Goal: Complete application form

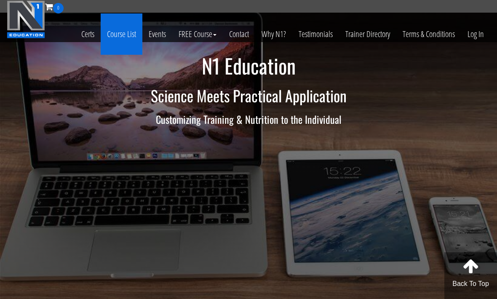
click at [118, 37] on link "Course List" at bounding box center [122, 33] width 42 height 41
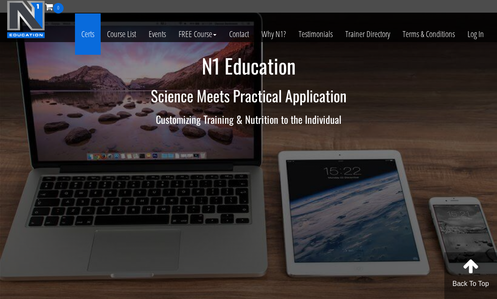
click at [91, 38] on link "Certs" at bounding box center [88, 33] width 26 height 41
click at [87, 34] on link "Certs" at bounding box center [88, 33] width 26 height 41
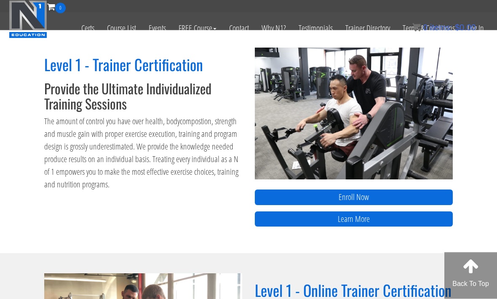
scroll to position [335, 0]
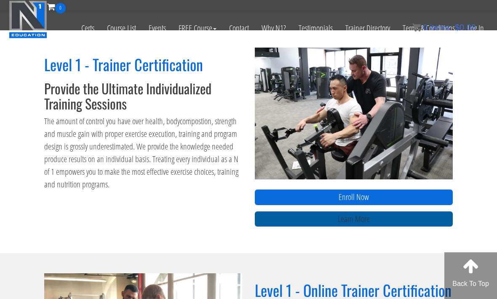
click at [432, 217] on link "Learn More" at bounding box center [354, 219] width 198 height 16
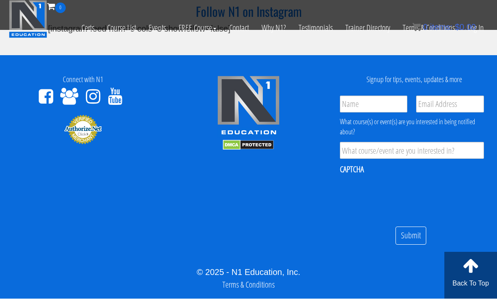
scroll to position [2802, 0]
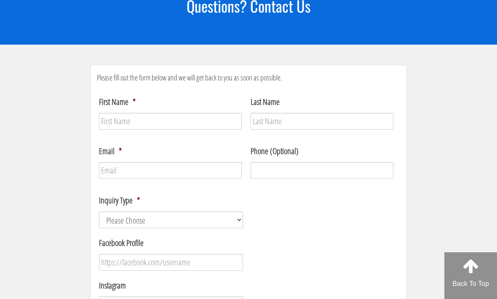
scroll to position [87, 0]
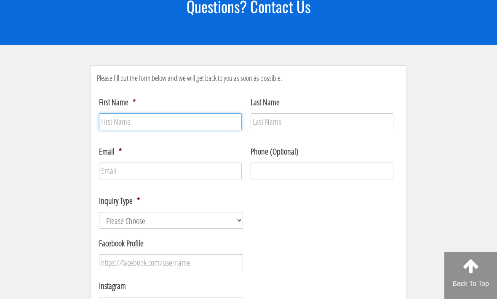
click at [166, 121] on input "First Name *" at bounding box center [170, 121] width 143 height 17
type input "[PERSON_NAME]"
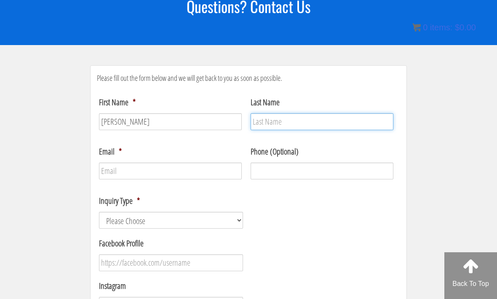
click at [267, 129] on input "Last Name" at bounding box center [322, 121] width 143 height 17
type input "[PERSON_NAME]"
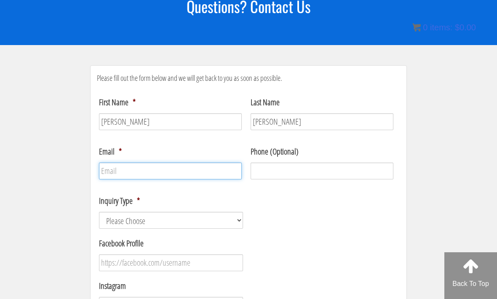
click at [229, 167] on input "Email *" at bounding box center [170, 171] width 143 height 17
type input "[EMAIL_ADDRESS][DOMAIN_NAME]"
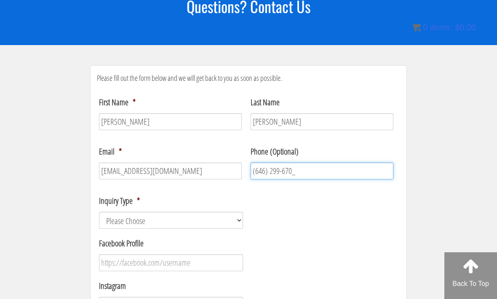
type input "[PHONE_NUMBER]"
drag, startPoint x: 315, startPoint y: 176, endPoint x: 315, endPoint y: 171, distance: 5.1
click at [315, 171] on input "[PHONE_NUMBER]" at bounding box center [322, 171] width 143 height 17
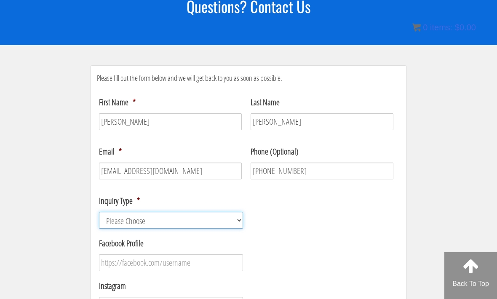
select select "Course / Certification Information"
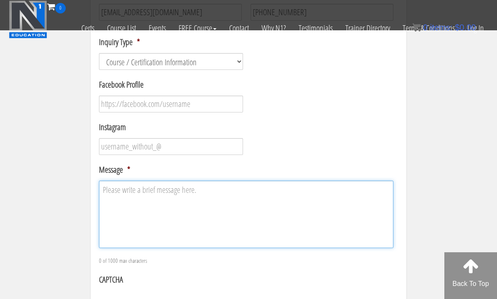
click at [185, 219] on textarea "Message *" at bounding box center [246, 214] width 294 height 67
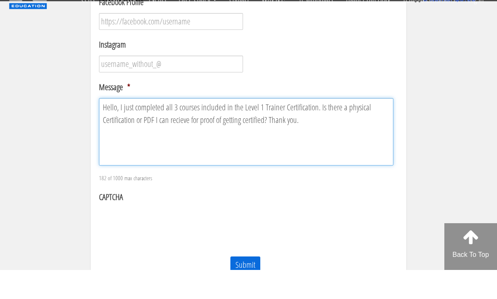
scroll to position [246, 0]
type textarea "Hello, I just completed all 3 courses included in the Level 1 Trainer Certifica…"
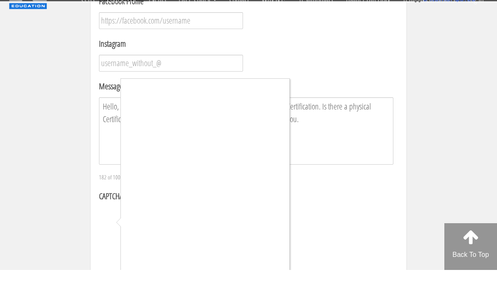
scroll to position [275, 0]
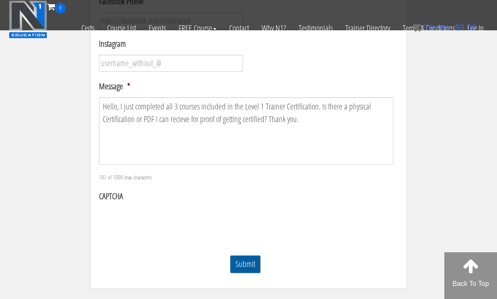
click at [254, 263] on input "Submit" at bounding box center [245, 264] width 31 height 18
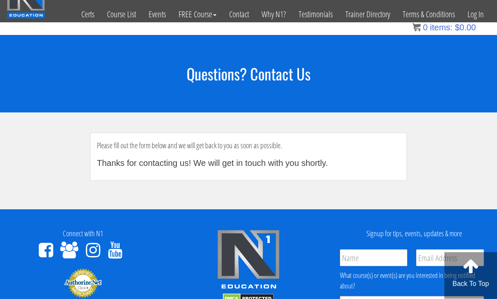
scroll to position [0, 0]
